Goal: Task Accomplishment & Management: Manage account settings

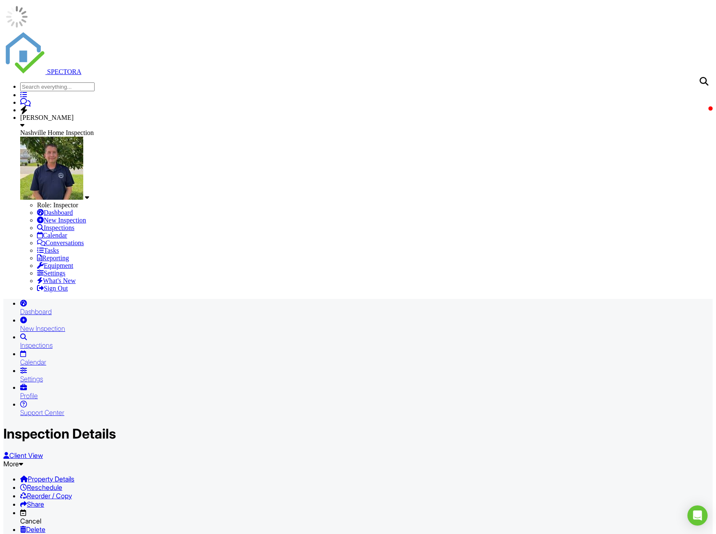
click at [105, 307] on div "Dashboard" at bounding box center [366, 311] width 692 height 8
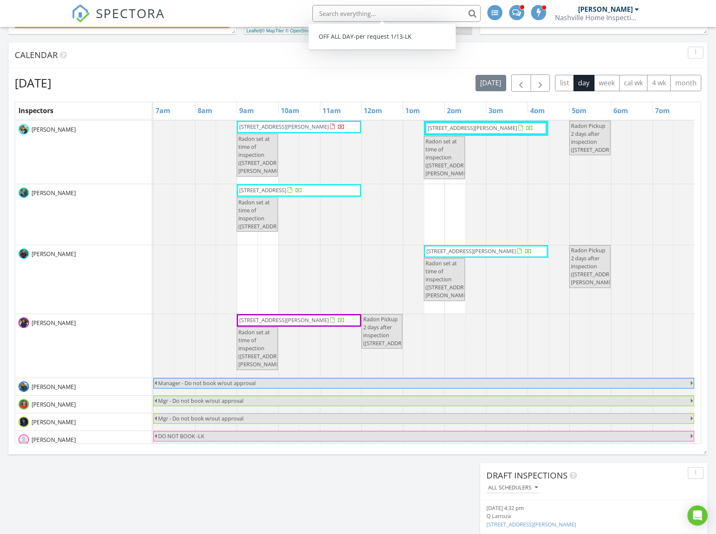
scroll to position [452, 0]
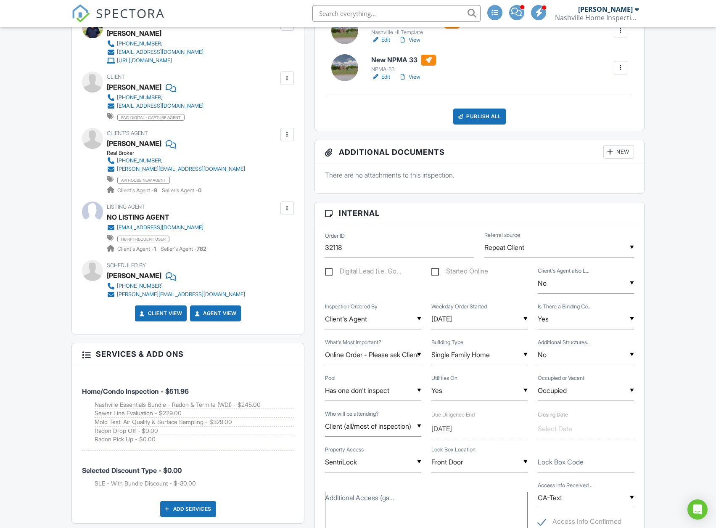
scroll to position [294, 0]
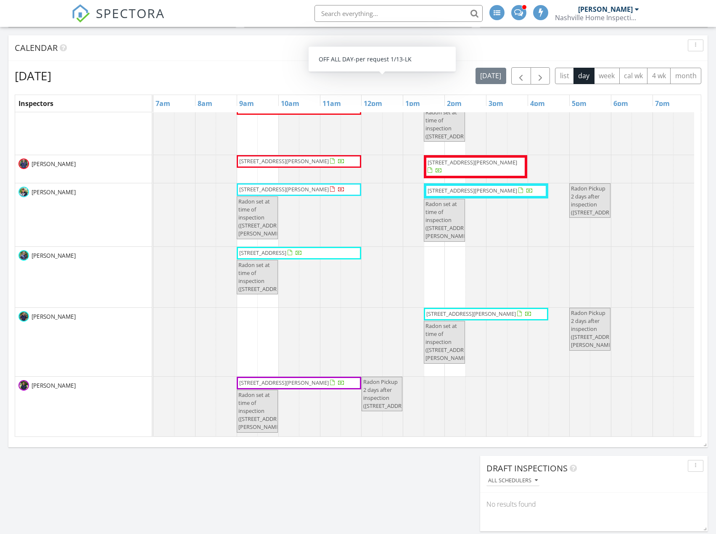
scroll to position [408, 0]
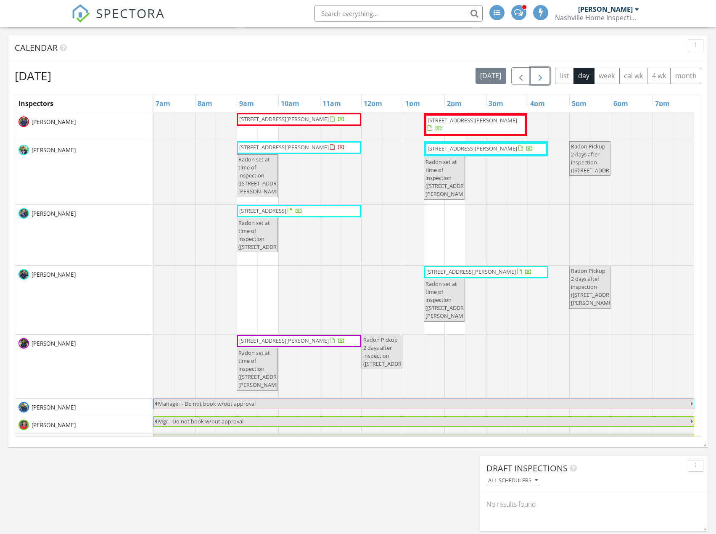
click at [539, 77] on span "button" at bounding box center [540, 76] width 10 height 10
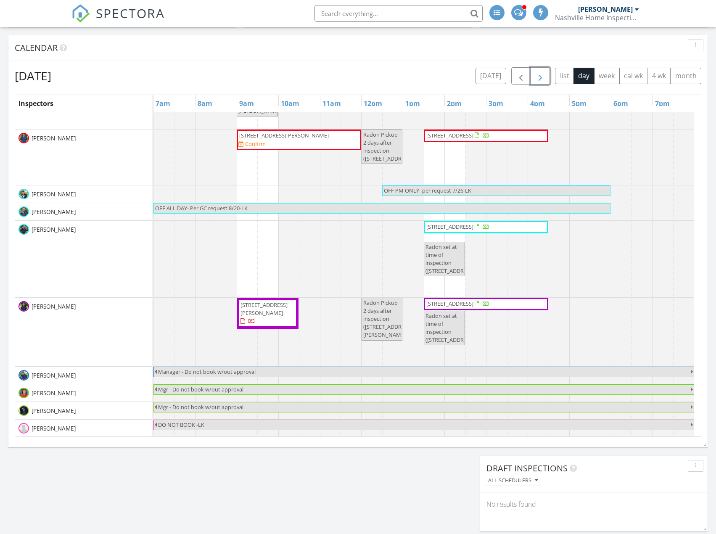
click at [547, 81] on button "button" at bounding box center [541, 75] width 20 height 17
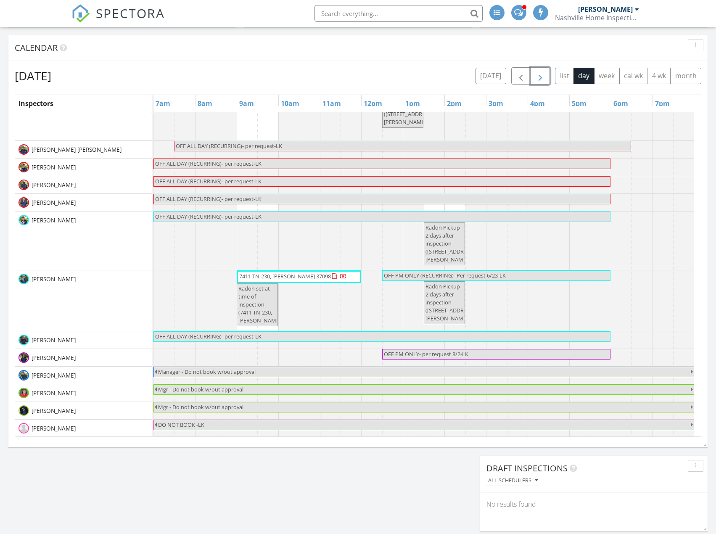
scroll to position [217, 0]
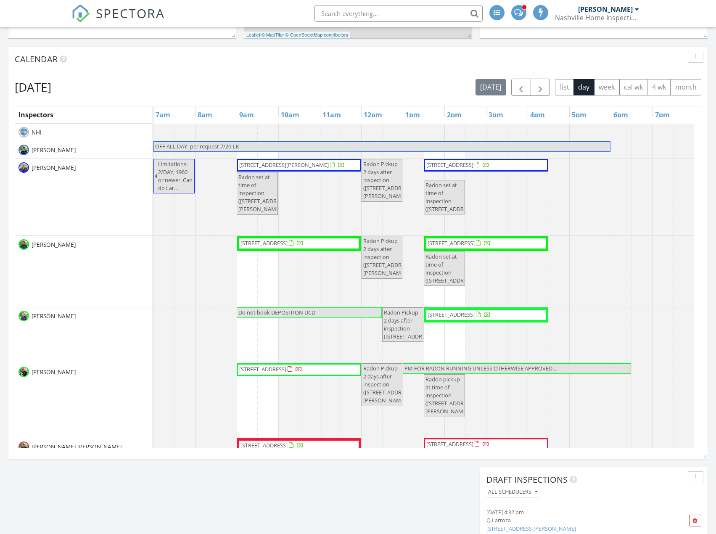
scroll to position [301, 0]
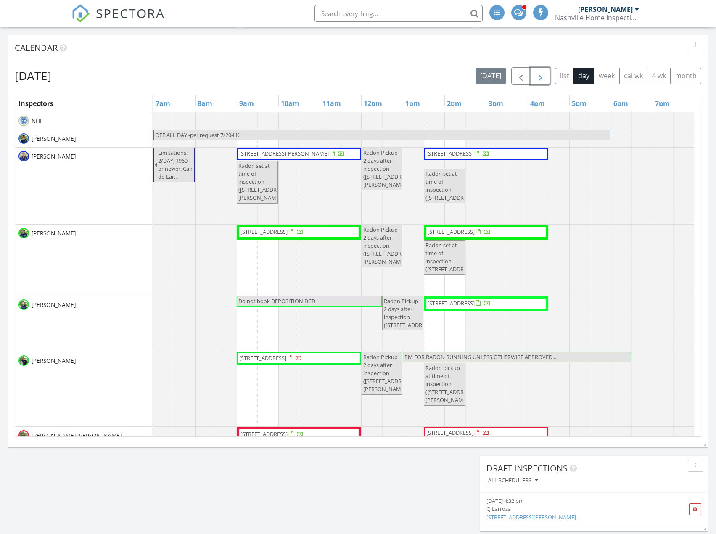
click at [537, 80] on span "button" at bounding box center [540, 76] width 10 height 10
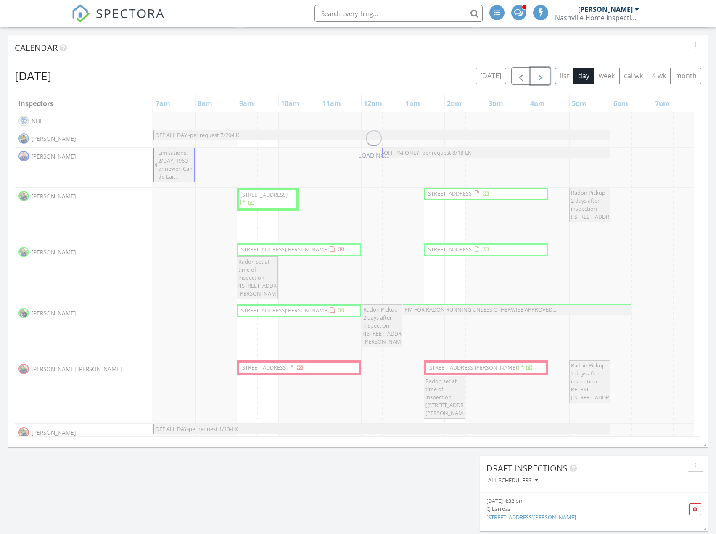
click at [537, 80] on span "button" at bounding box center [540, 76] width 10 height 10
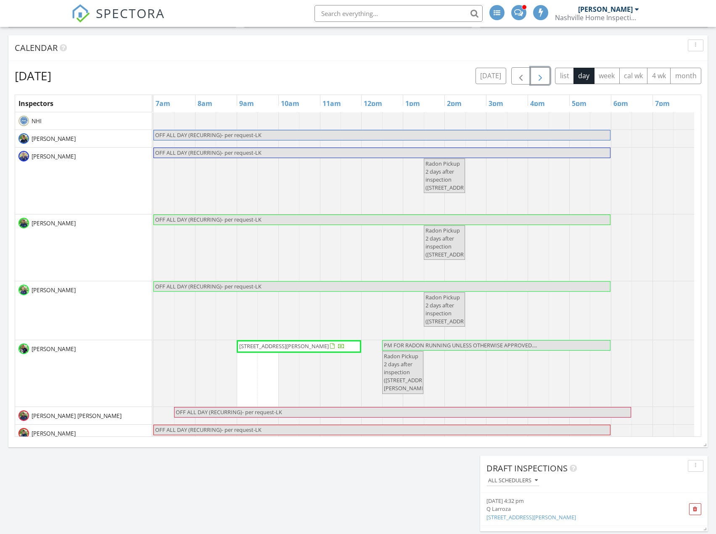
click at [537, 80] on span "button" at bounding box center [540, 76] width 10 height 10
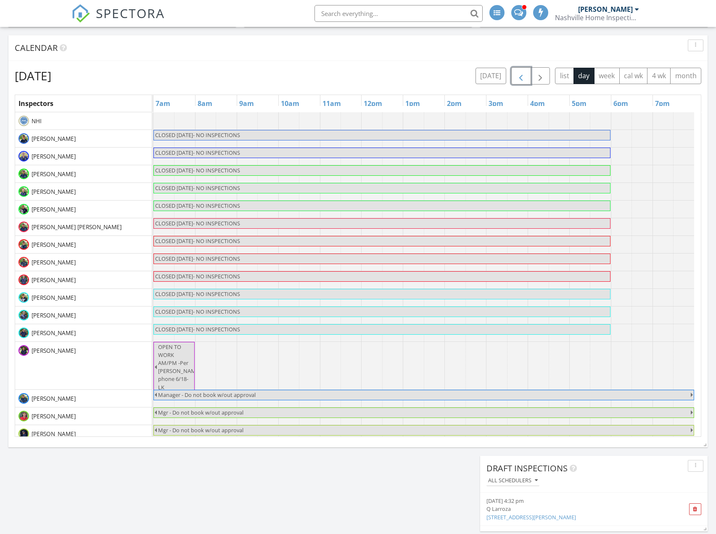
click at [520, 77] on div "[DATE] [DATE] list day week cal wk 4 wk month Inspectors 7am 8am 9am 10am 11am …" at bounding box center [358, 252] width 687 height 370
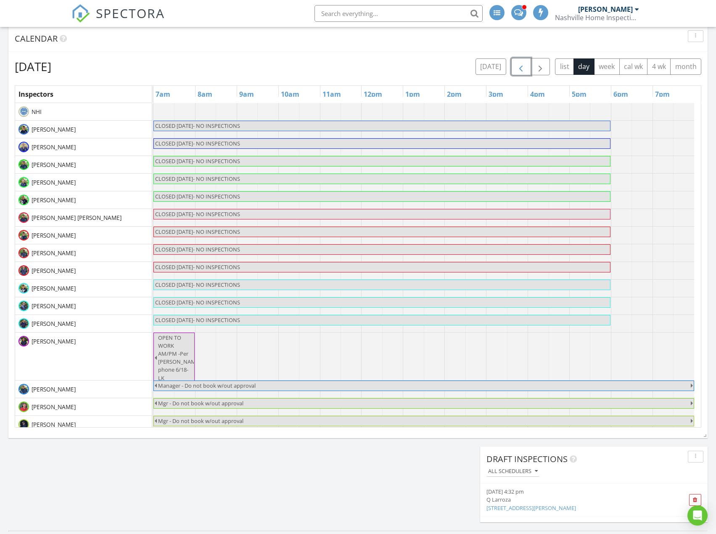
scroll to position [4, 4]
click at [523, 69] on span "button" at bounding box center [521, 67] width 10 height 10
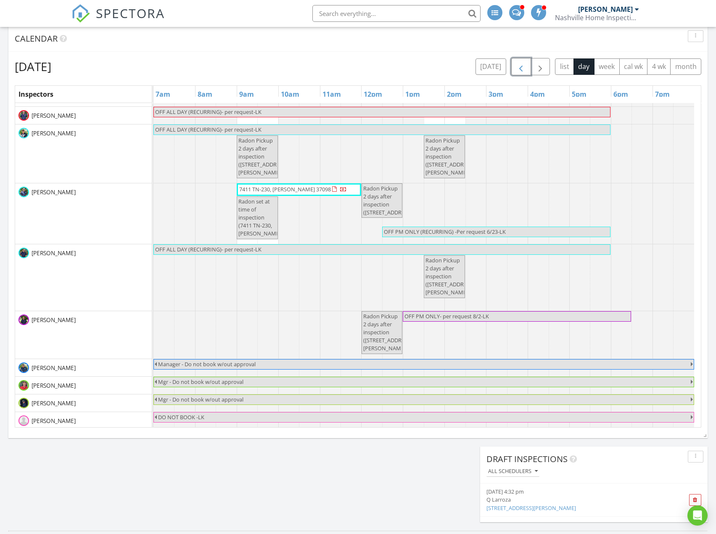
scroll to position [346, 0]
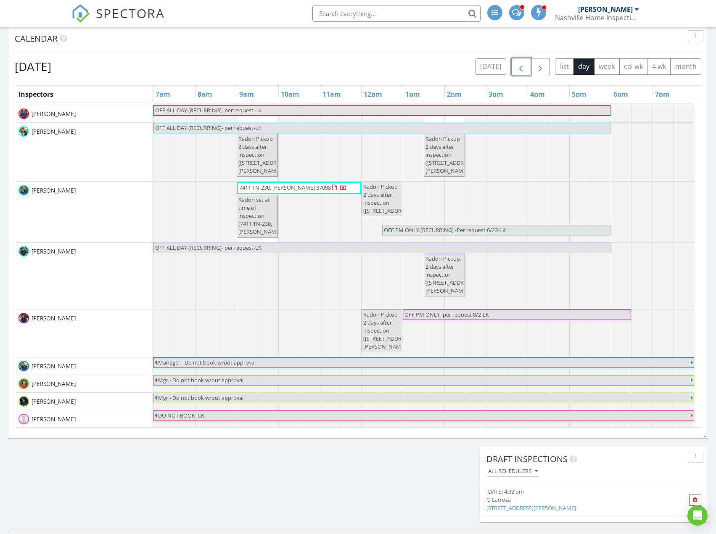
click at [520, 65] on span "button" at bounding box center [521, 67] width 10 height 10
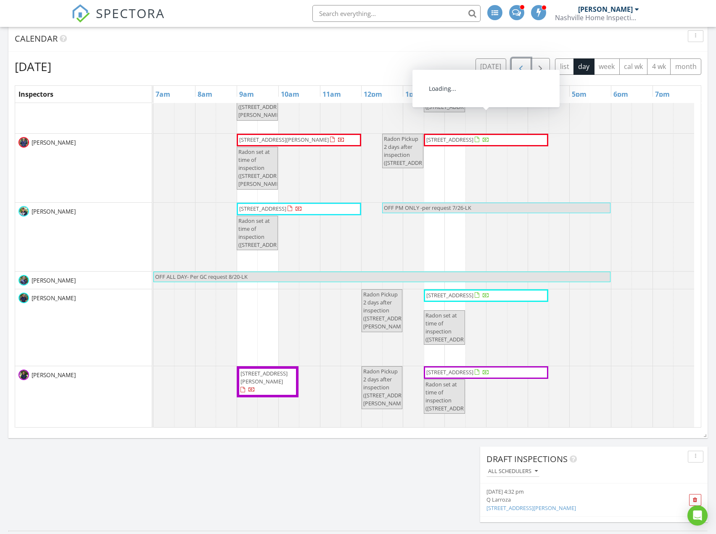
scroll to position [0, 0]
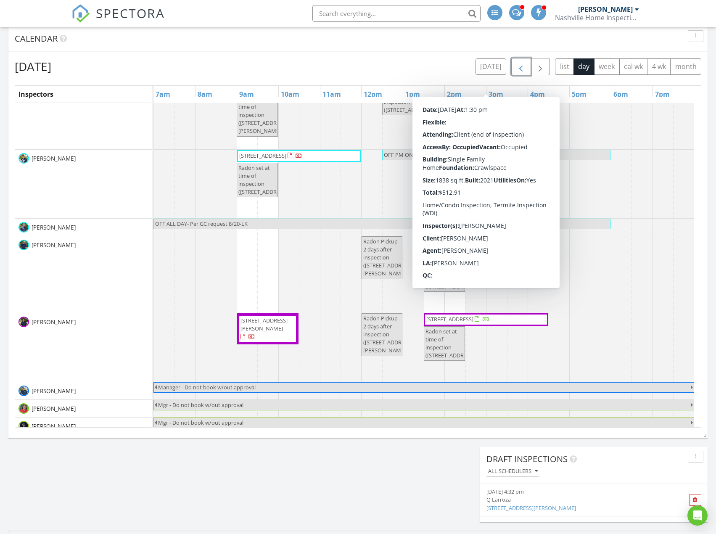
click at [520, 71] on span "button" at bounding box center [521, 67] width 10 height 10
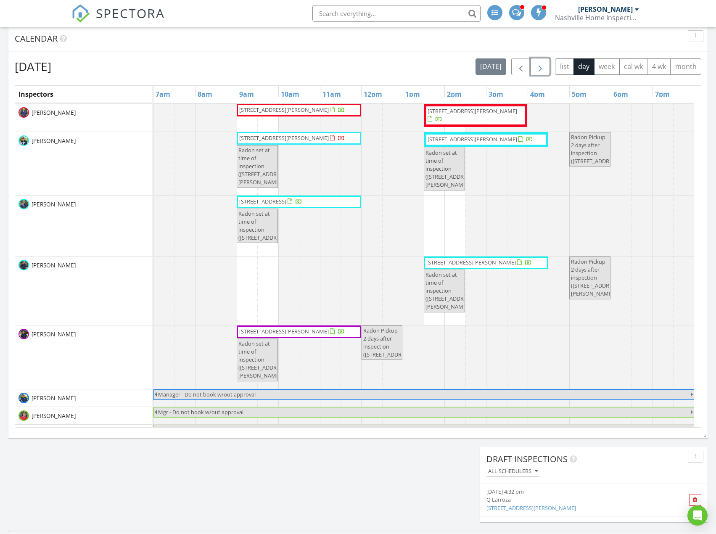
click at [539, 69] on span "button" at bounding box center [540, 67] width 10 height 10
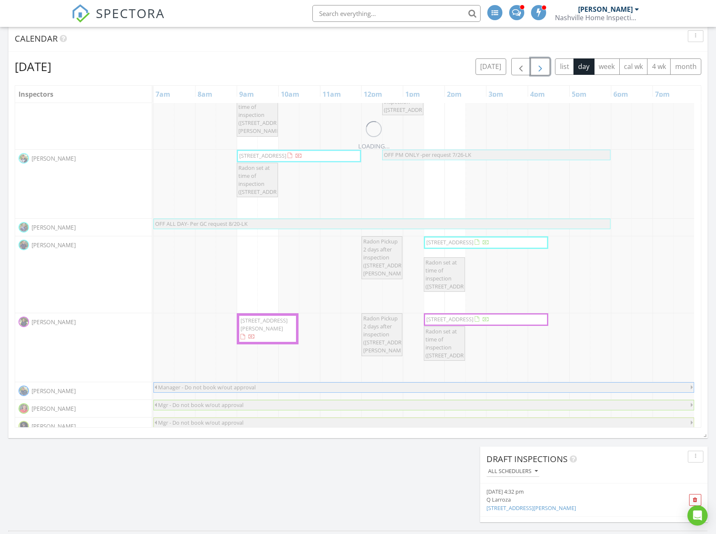
click at [539, 69] on span "button" at bounding box center [540, 67] width 10 height 10
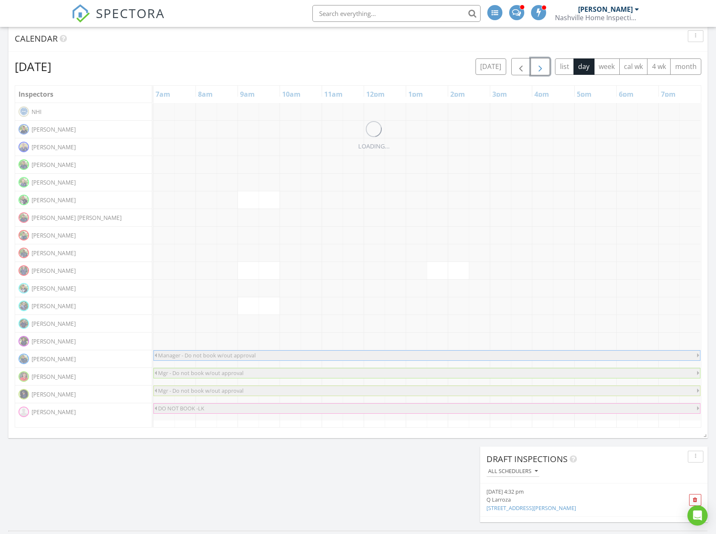
click at [539, 69] on span "button" at bounding box center [540, 67] width 10 height 10
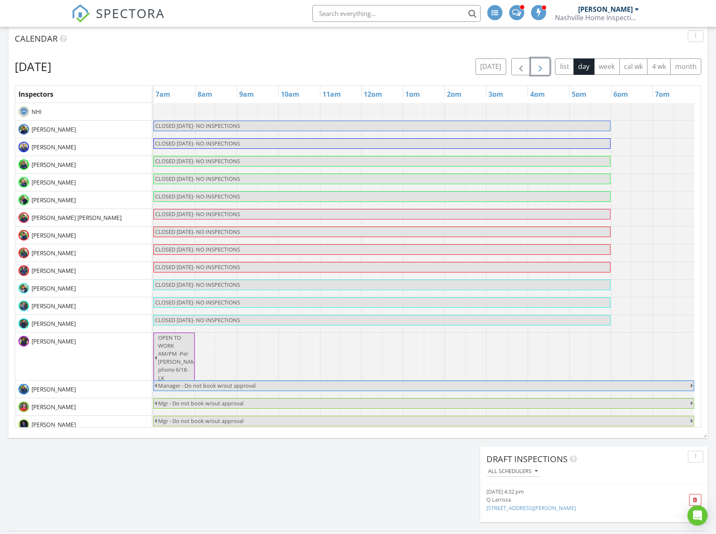
click at [539, 69] on span "button" at bounding box center [540, 67] width 10 height 10
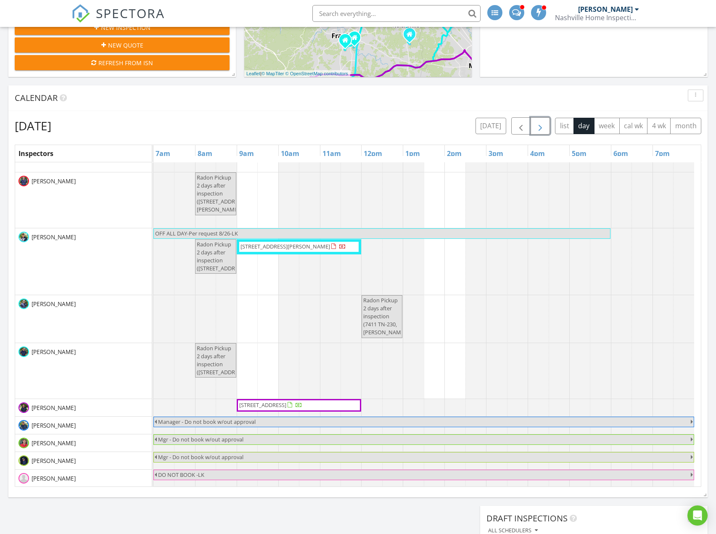
scroll to position [252, 0]
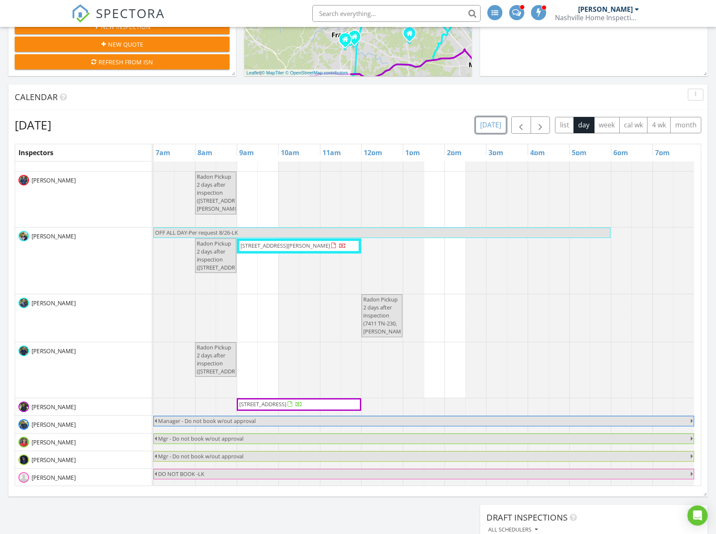
click at [496, 122] on button "[DATE]" at bounding box center [491, 125] width 31 height 16
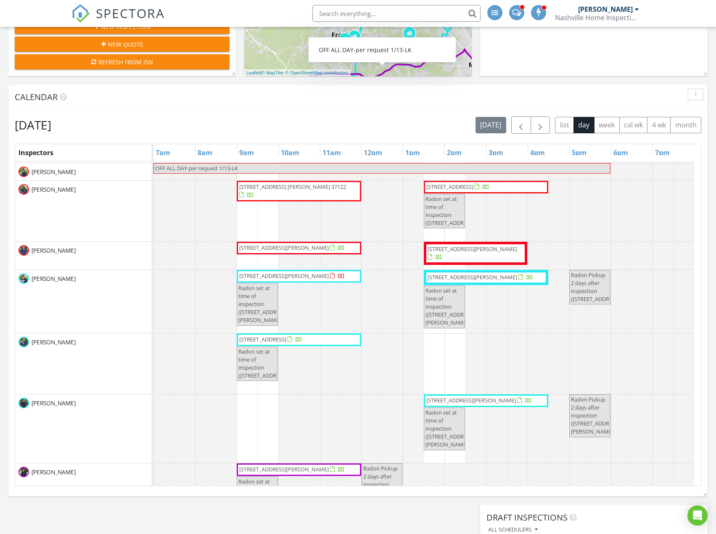
scroll to position [452, 0]
